Goal: Task Accomplishment & Management: Complete application form

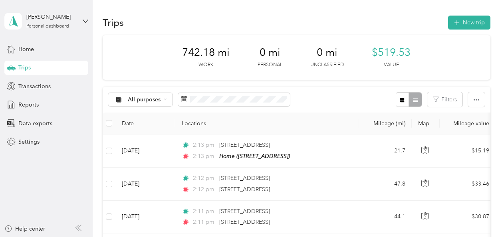
scroll to position [1089, 0]
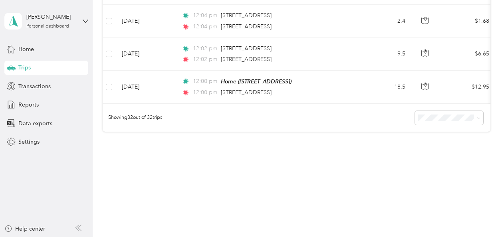
click at [70, 66] on div "Trips" at bounding box center [46, 68] width 84 height 14
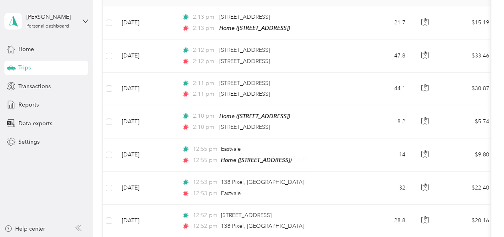
scroll to position [0, 0]
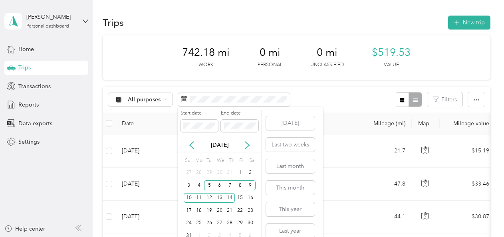
click at [249, 143] on icon at bounding box center [247, 145] width 8 height 8
click at [198, 223] on div "29" at bounding box center [199, 224] width 10 height 10
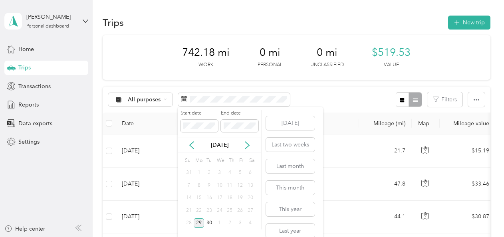
click at [247, 146] on icon at bounding box center [247, 145] width 4 height 7
click at [240, 173] on div "3" at bounding box center [240, 173] width 10 height 10
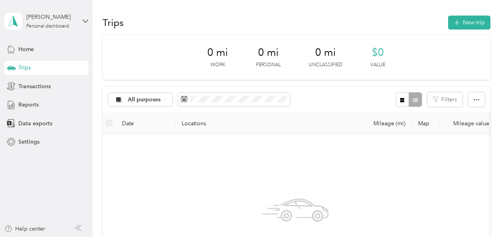
click at [472, 21] on button "New trip" at bounding box center [469, 23] width 42 height 14
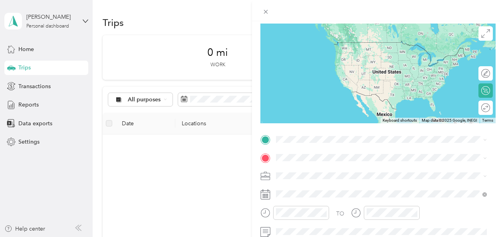
scroll to position [105, 0]
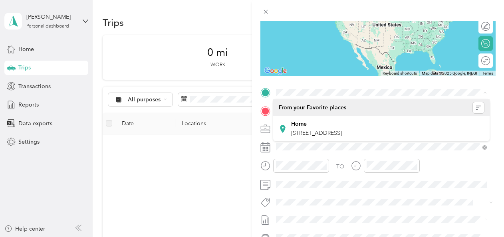
click at [312, 131] on span "[STREET_ADDRESS]" at bounding box center [316, 133] width 51 height 7
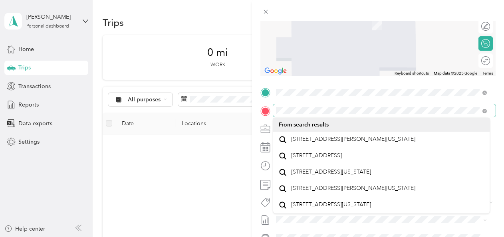
scroll to position [0, 0]
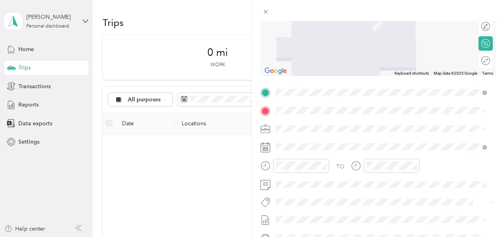
click at [315, 140] on span "[STREET_ADDRESS][US_STATE]" at bounding box center [331, 136] width 80 height 7
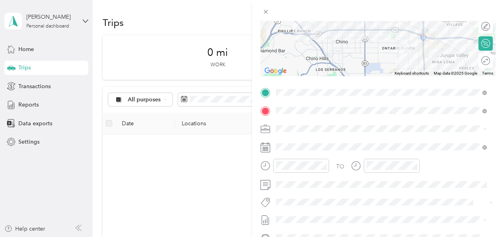
drag, startPoint x: 281, startPoint y: 181, endPoint x: 346, endPoint y: 189, distance: 64.8
click at [346, 189] on span at bounding box center [384, 185] width 223 height 13
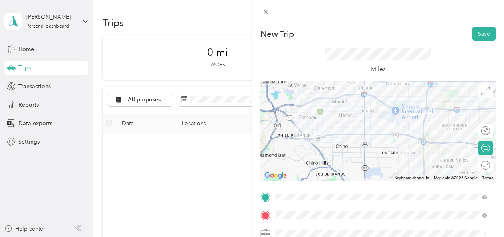
click at [406, 111] on div at bounding box center [378, 131] width 235 height 100
click at [384, 108] on div at bounding box center [378, 131] width 235 height 100
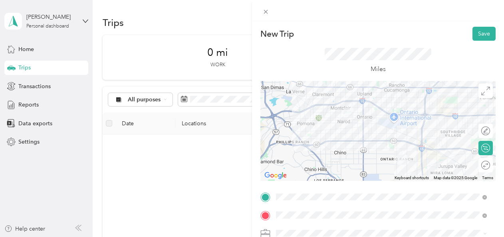
click at [477, 36] on button "Save" at bounding box center [484, 34] width 23 height 14
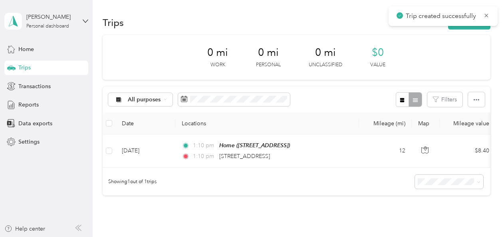
click at [487, 15] on icon at bounding box center [487, 16] width 4 height 4
click at [476, 22] on button "New trip" at bounding box center [469, 23] width 42 height 14
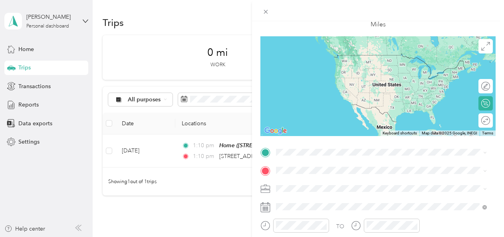
scroll to position [85, 0]
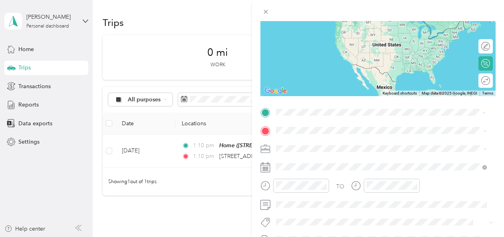
click at [307, 141] on span "[STREET_ADDRESS][US_STATE]" at bounding box center [331, 140] width 80 height 7
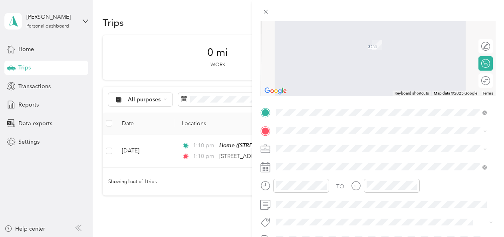
click at [319, 35] on span "[STREET_ADDRESS][PERSON_NAME][US_STATE]" at bounding box center [353, 31] width 124 height 7
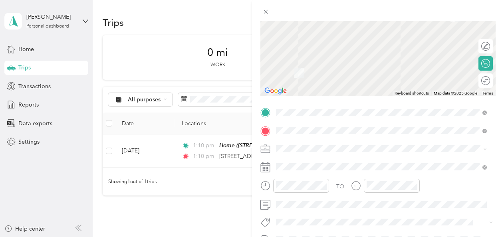
click at [324, 200] on span at bounding box center [384, 205] width 223 height 13
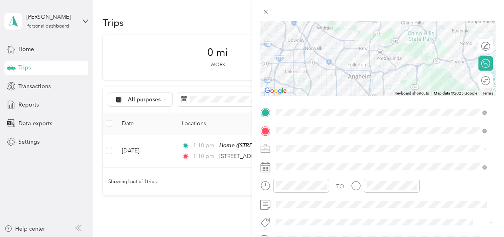
click at [189, 189] on div "New Trip Save This trip cannot be edited because it is either under review, app…" at bounding box center [252, 118] width 504 height 237
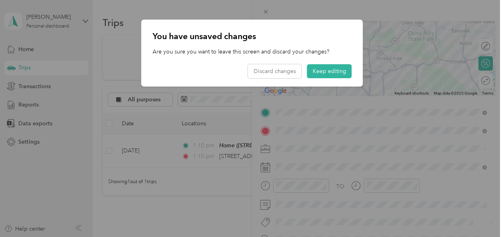
click at [330, 71] on button "Keep editing" at bounding box center [329, 71] width 45 height 14
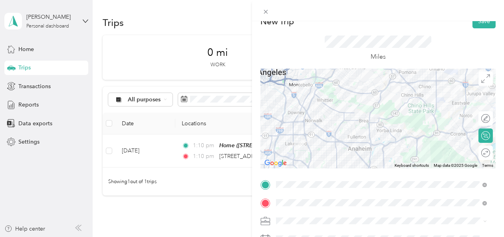
scroll to position [0, 0]
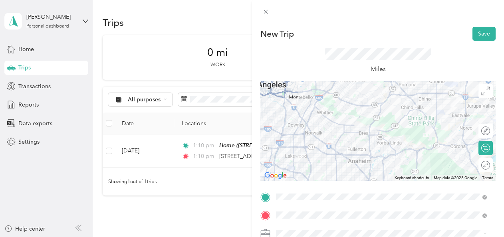
click at [396, 89] on div at bounding box center [378, 131] width 235 height 100
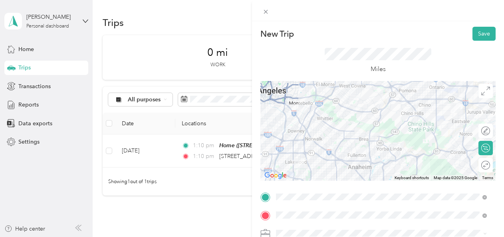
click at [394, 91] on div at bounding box center [378, 131] width 235 height 100
click at [388, 88] on div at bounding box center [378, 131] width 235 height 100
click at [381, 89] on div at bounding box center [378, 131] width 235 height 100
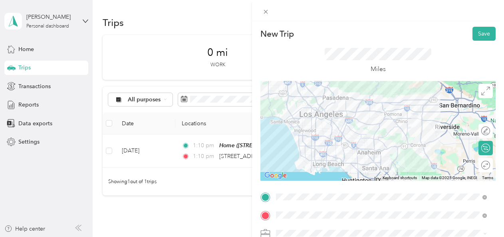
click at [411, 144] on div at bounding box center [378, 131] width 235 height 100
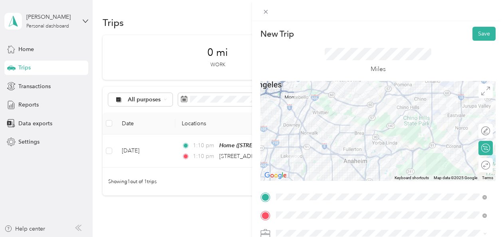
click at [476, 34] on button "Save" at bounding box center [484, 34] width 23 height 14
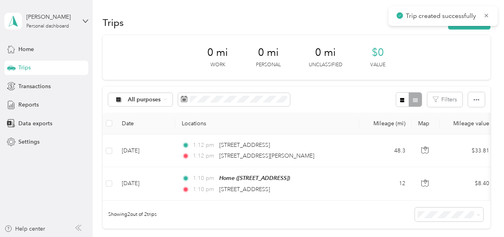
click at [484, 16] on icon at bounding box center [487, 15] width 6 height 7
click at [471, 24] on button "New trip" at bounding box center [469, 23] width 42 height 14
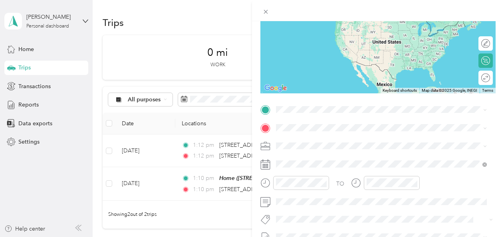
scroll to position [91, 0]
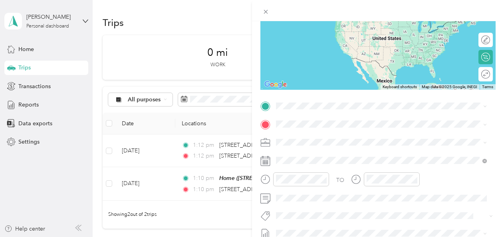
click at [307, 135] on span "[STREET_ADDRESS][PERSON_NAME][US_STATE]" at bounding box center [353, 130] width 124 height 7
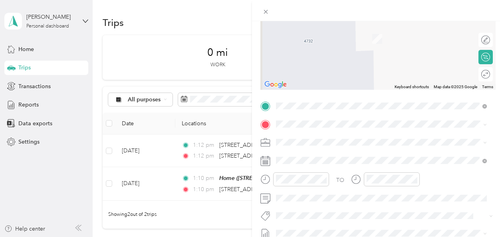
click at [311, 39] on div "Home [STREET_ADDRESS]" at bounding box center [316, 32] width 51 height 17
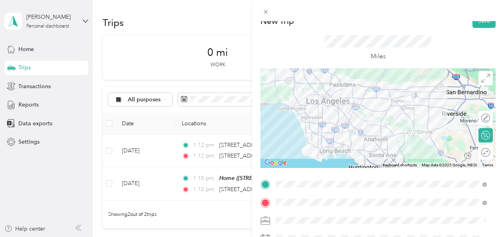
scroll to position [0, 0]
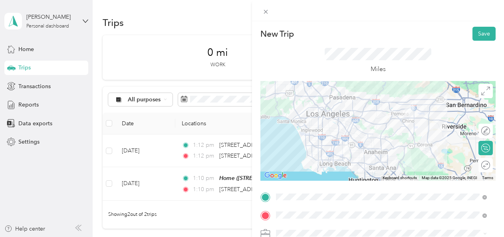
click at [380, 140] on div at bounding box center [378, 131] width 235 height 100
click at [477, 33] on button "Save" at bounding box center [484, 34] width 23 height 14
